Goal: Find specific page/section: Find specific page/section

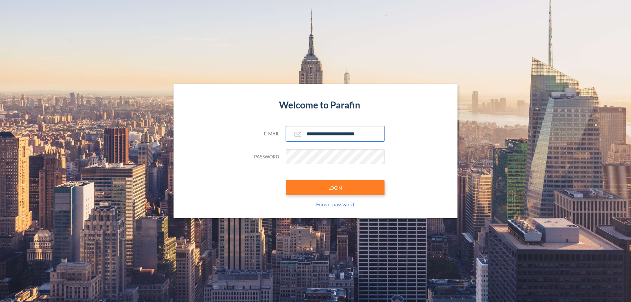
type input "**********"
click at [335, 188] on button "LOGIN" at bounding box center [335, 187] width 99 height 15
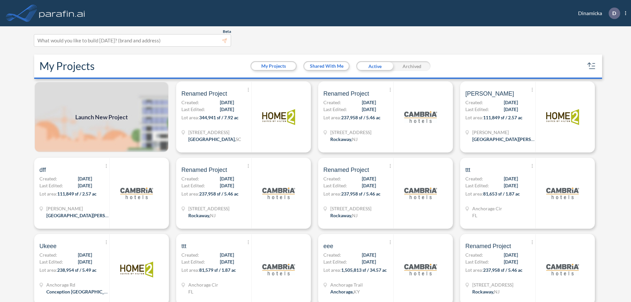
scroll to position [2, 0]
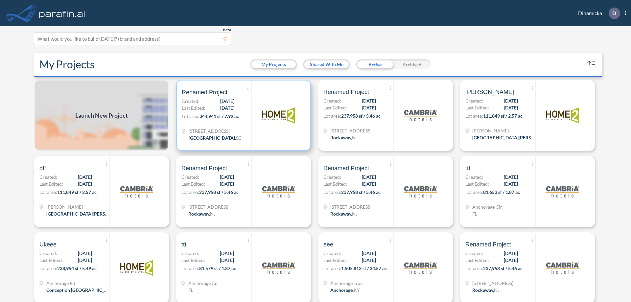
click at [242, 115] on p "Lot area: 344,941 sf / 7.92 ac" at bounding box center [217, 118] width 70 height 10
